Goal: Navigation & Orientation: Find specific page/section

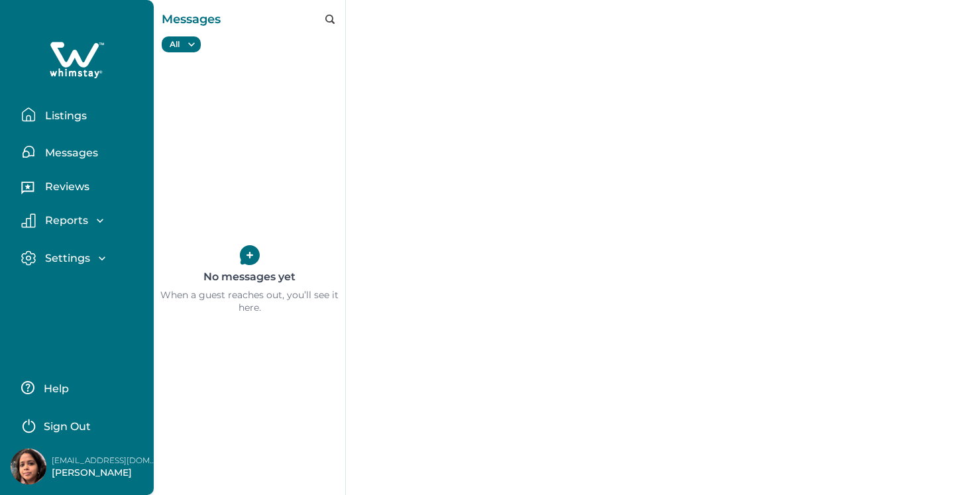
click at [77, 152] on p "Messages" at bounding box center [69, 152] width 57 height 13
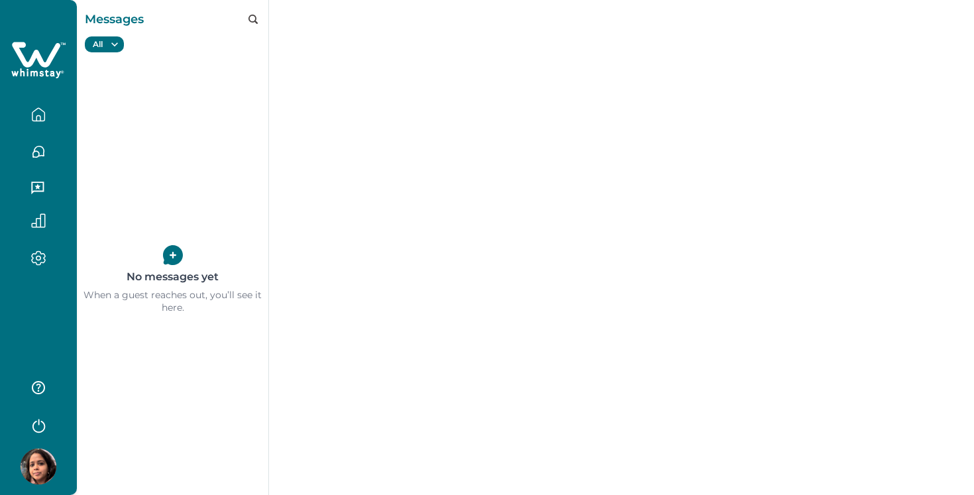
click at [47, 122] on button "button" at bounding box center [39, 114] width 56 height 26
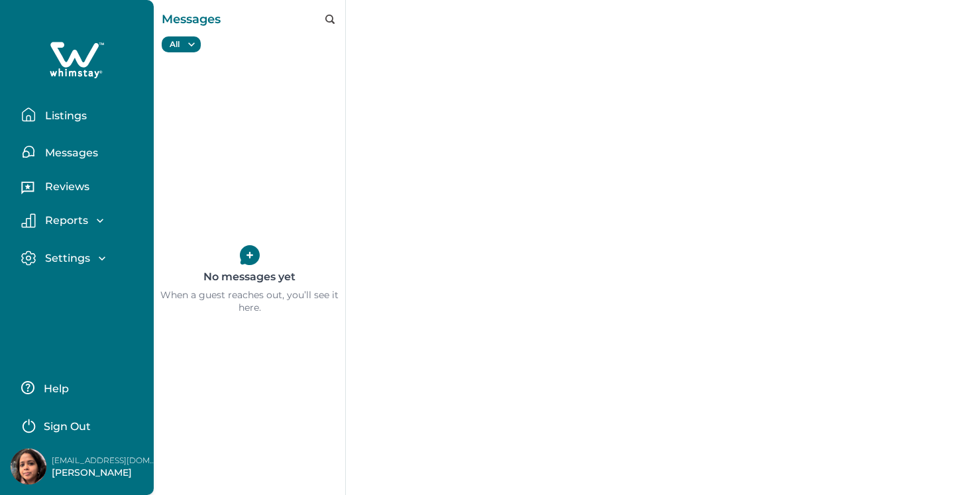
click at [64, 119] on p "Listings" at bounding box center [64, 115] width 46 height 13
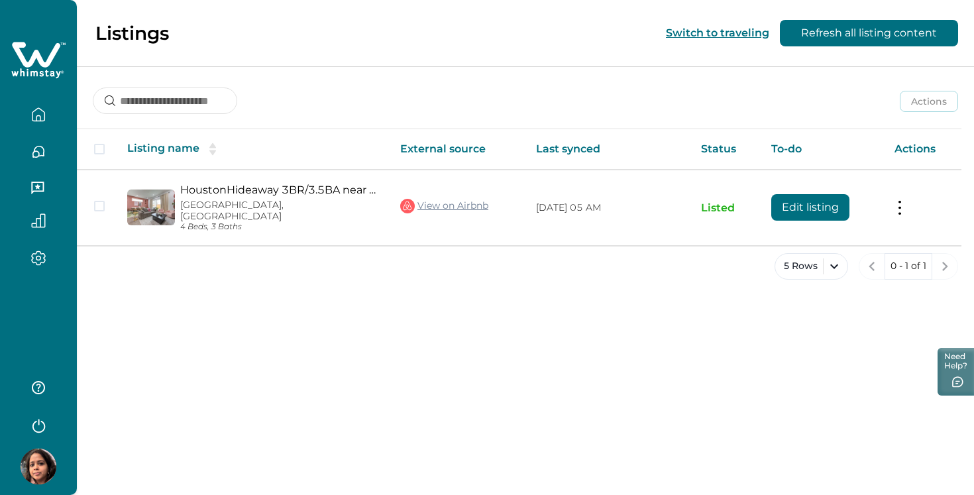
click at [36, 152] on icon "button" at bounding box center [38, 151] width 15 height 15
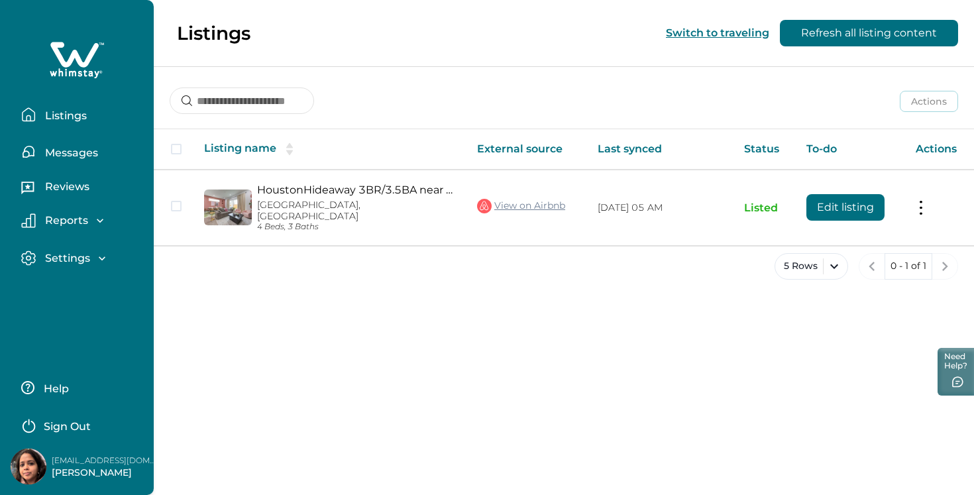
click at [52, 154] on p "Messages" at bounding box center [69, 152] width 57 height 13
